Goal: Task Accomplishment & Management: Manage account settings

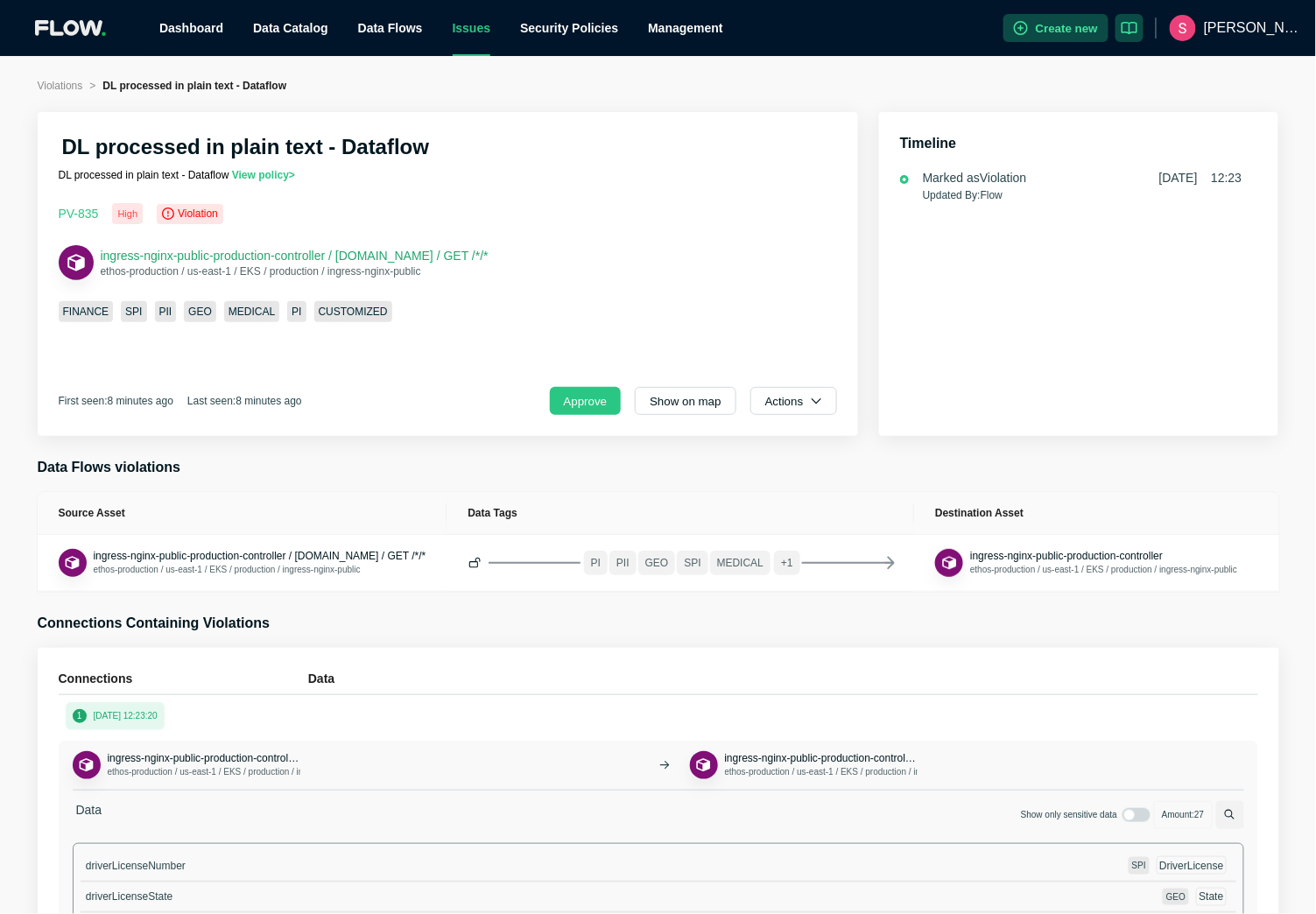
drag, startPoint x: 619, startPoint y: 256, endPoint x: 360, endPoint y: 259, distance: 259.0
click at [360, 259] on div "ingress-nginx-public-production-controller / api.underwriting.ethoslife.com / G…" at bounding box center [448, 262] width 778 height 35
copy span "api.underwriting.ethoslife.com / GET /*/*"
click at [800, 394] on button "Actions" at bounding box center [794, 401] width 87 height 28
click at [809, 476] on span "Dismiss" at bounding box center [800, 479] width 61 height 17
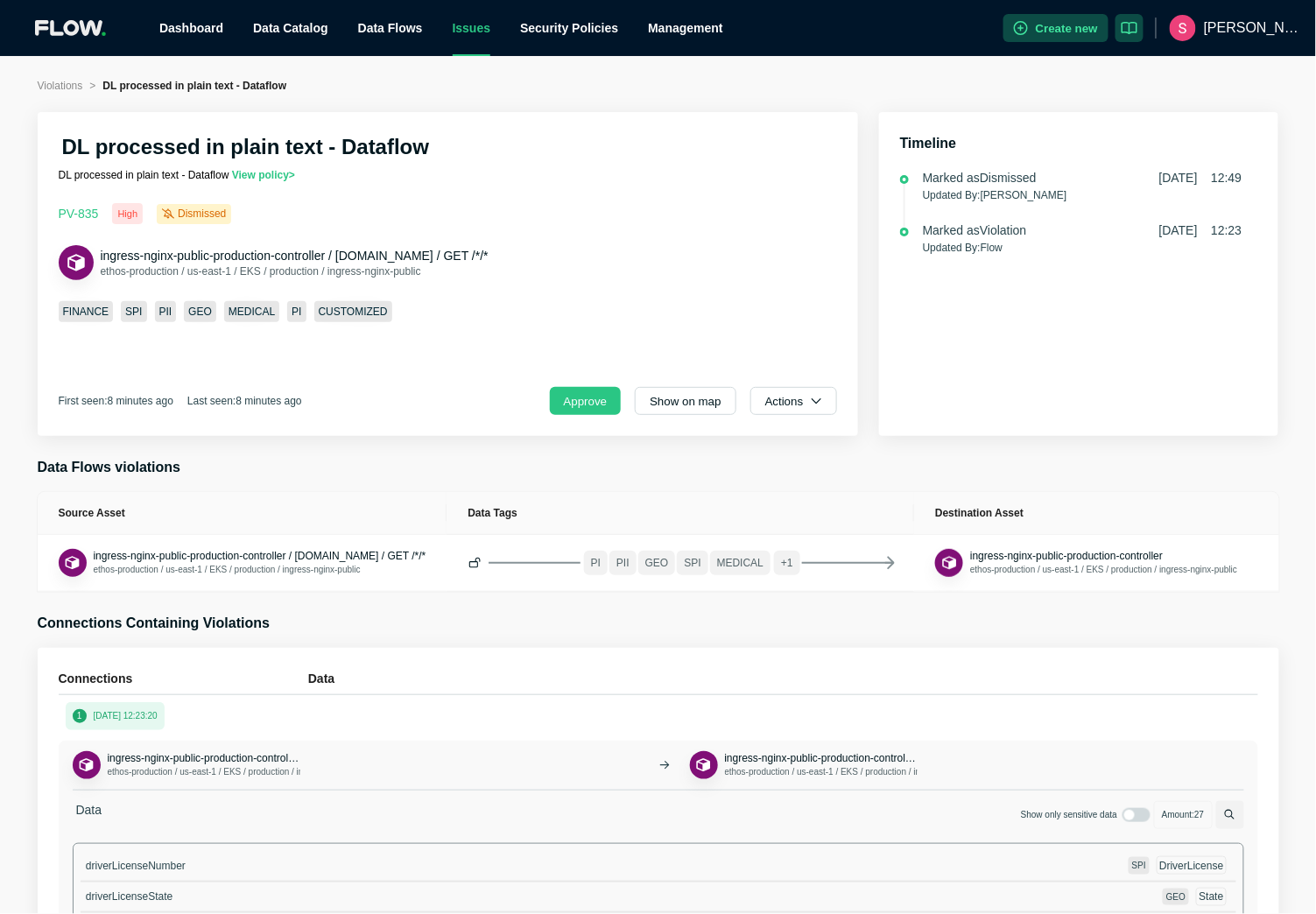
click at [779, 252] on div "ingress-nginx-public-production-controller / api.underwriting.ethoslife.com / G…" at bounding box center [448, 262] width 778 height 35
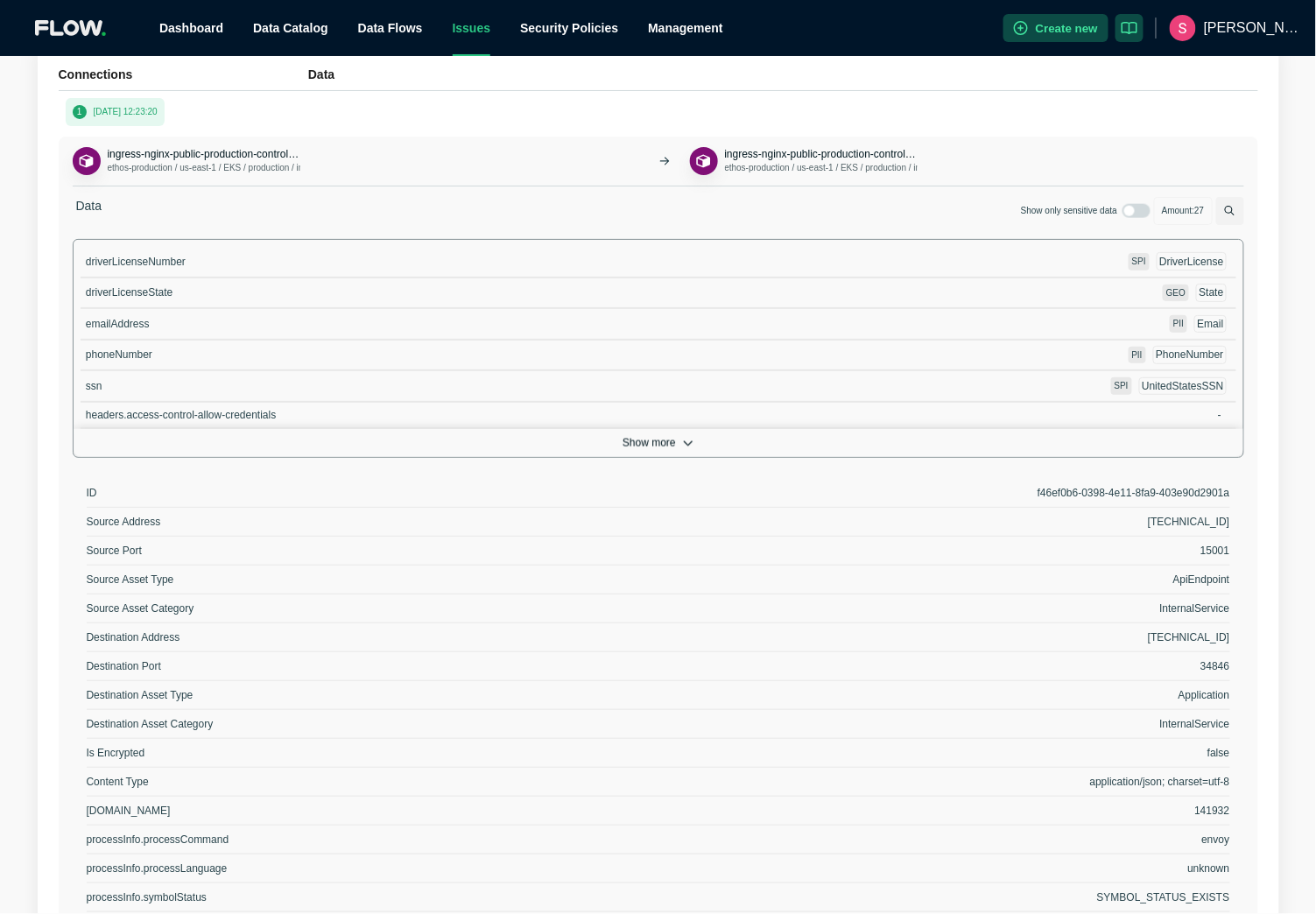
scroll to position [905, 0]
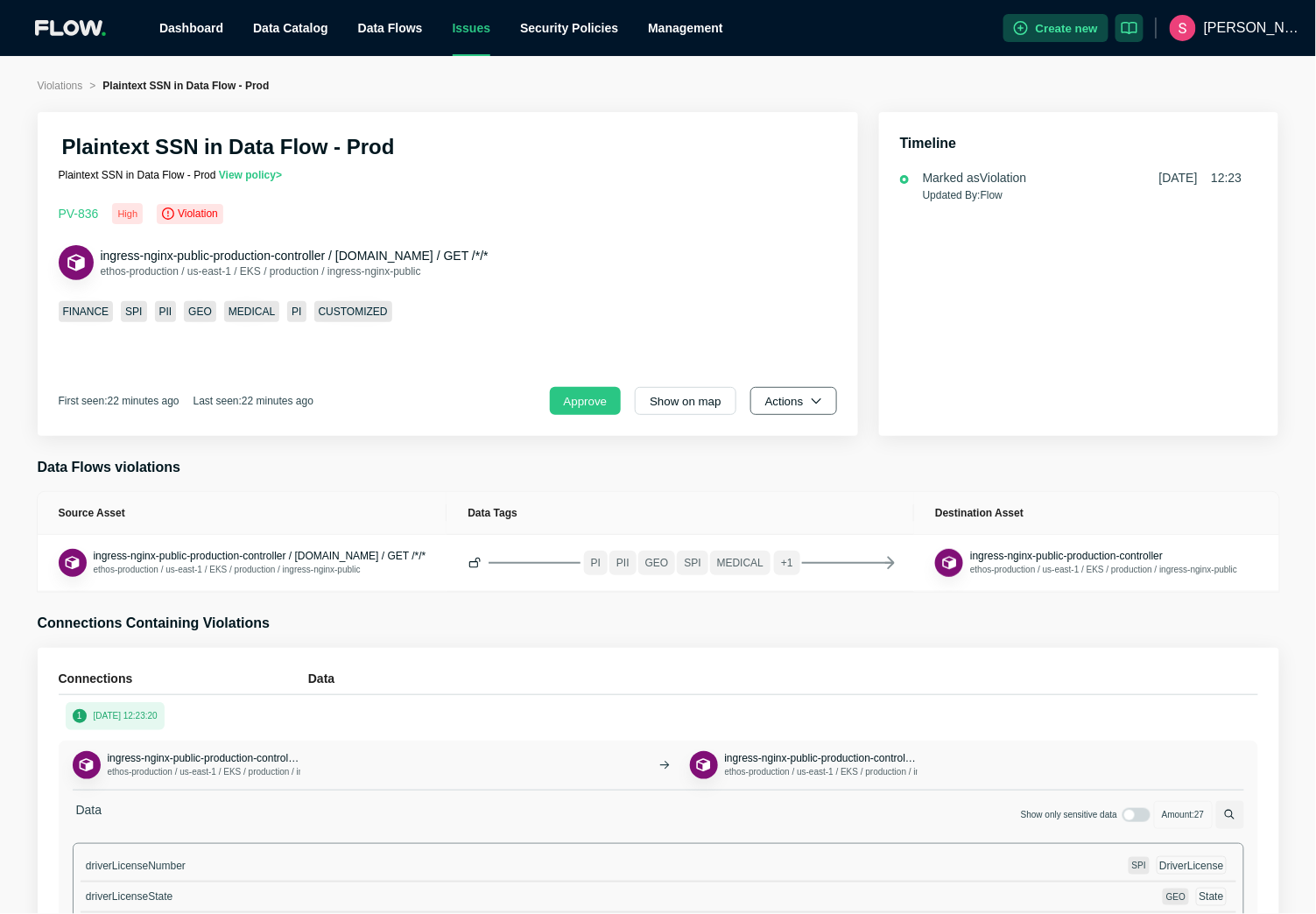
click at [790, 405] on button "Actions" at bounding box center [794, 401] width 87 height 28
click at [809, 469] on button "Dismiss" at bounding box center [824, 479] width 138 height 35
click at [796, 401] on button "Actions" at bounding box center [794, 401] width 87 height 28
click at [815, 443] on span "Mark as active" at bounding box center [820, 444] width 100 height 17
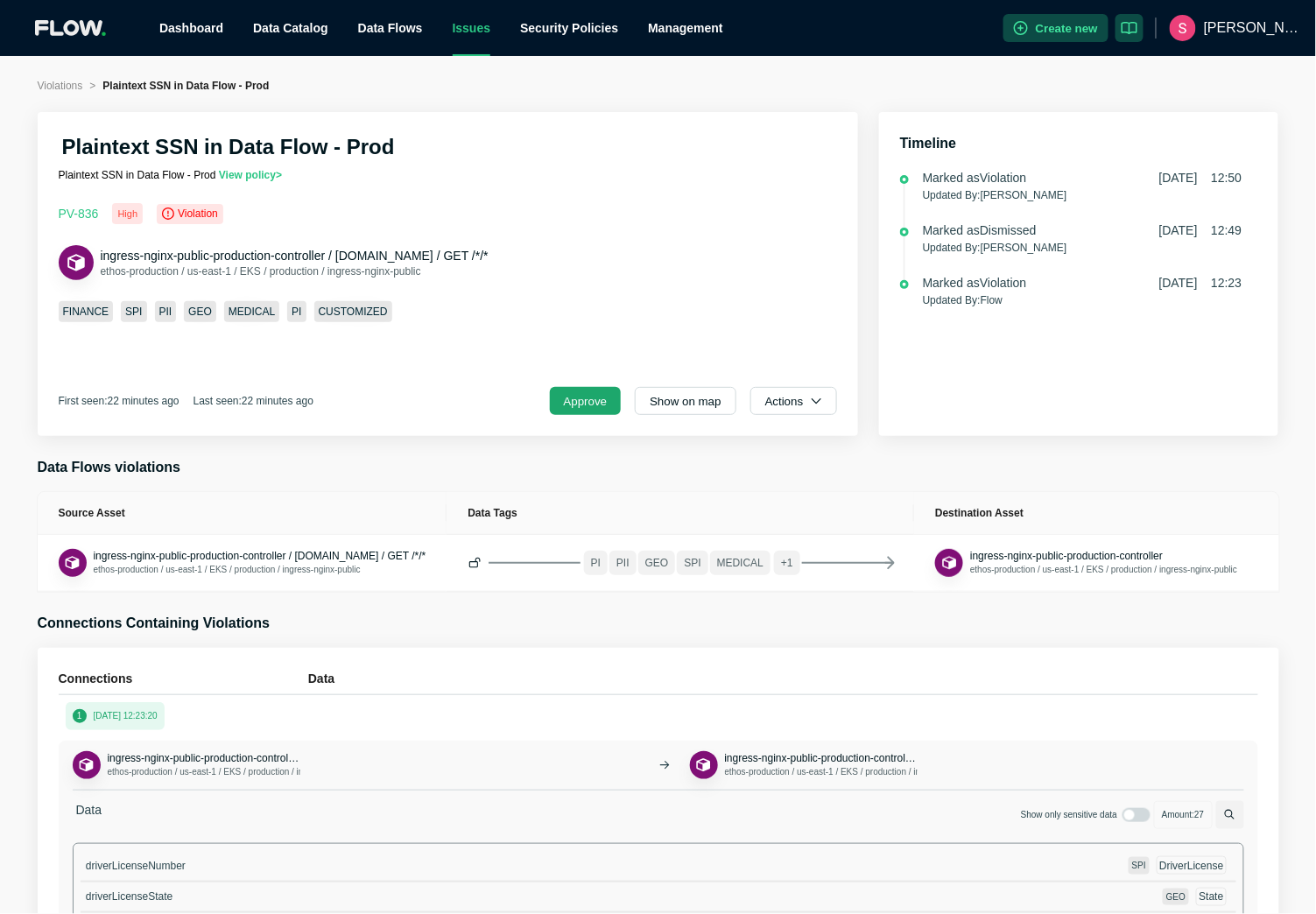
click at [585, 403] on button "Approve" at bounding box center [586, 401] width 72 height 28
click at [807, 396] on button "Actions" at bounding box center [794, 401] width 87 height 28
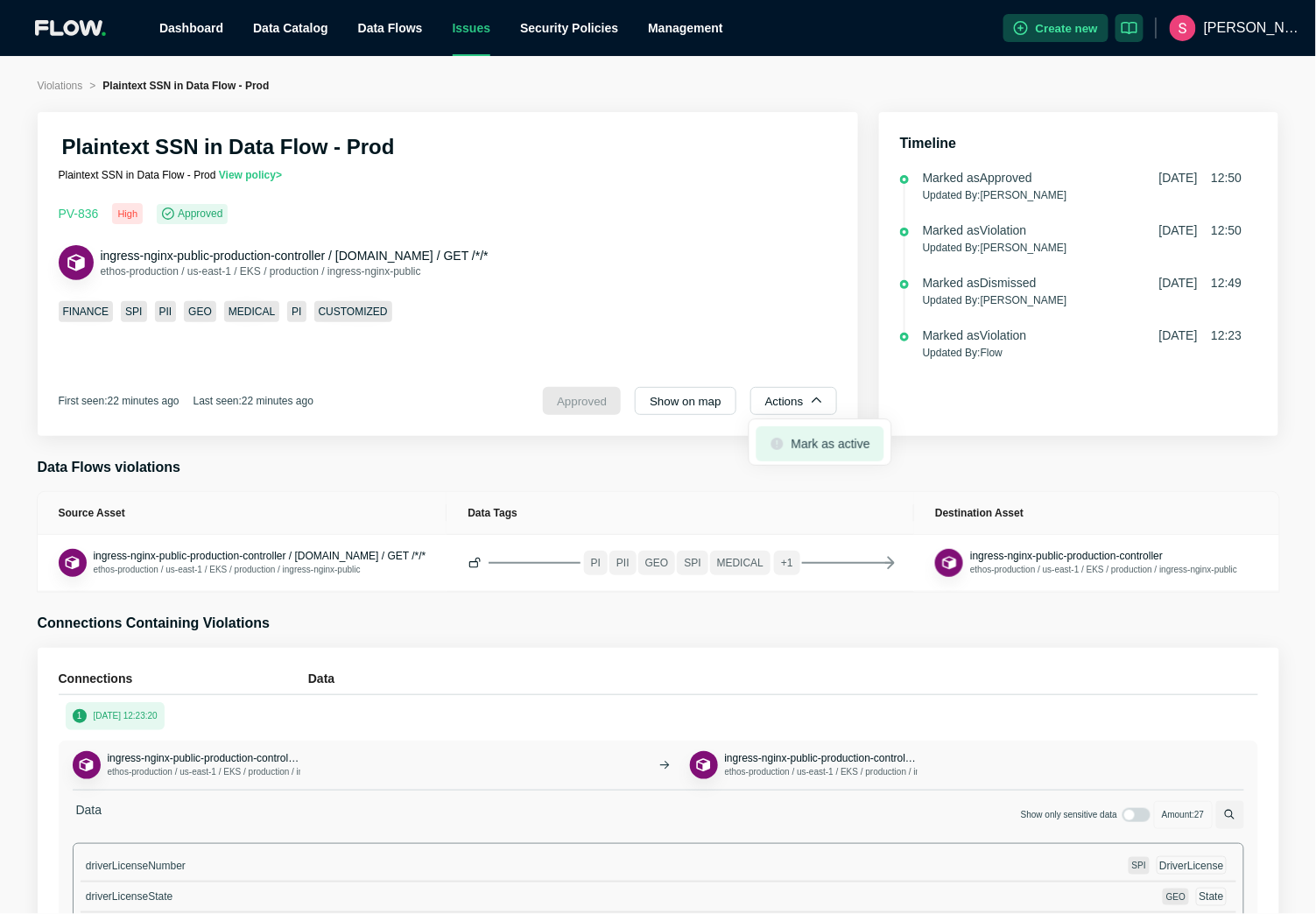
click at [810, 445] on span "Mark as active" at bounding box center [820, 444] width 100 height 17
click at [776, 289] on div "PV- 836 High Violation ingress-nginx-public-production-controller / api.underwr…" at bounding box center [448, 309] width 778 height 212
